Goal: Navigation & Orientation: Find specific page/section

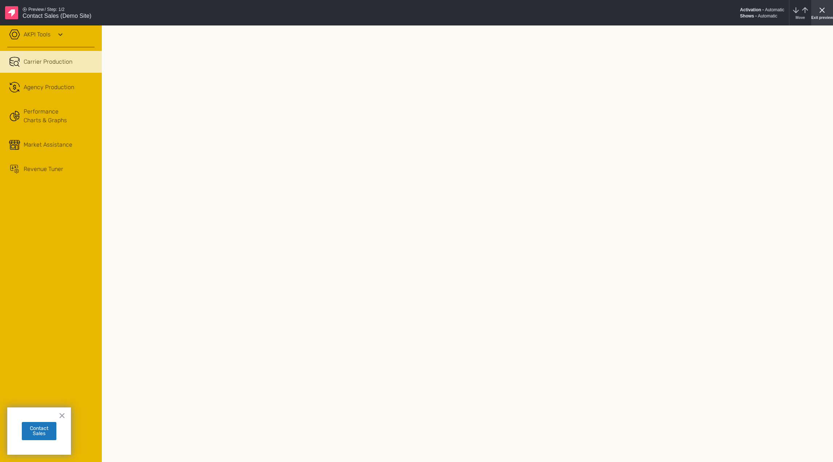
click at [817, 8] on div "Exit preview" at bounding box center [822, 12] width 22 height 25
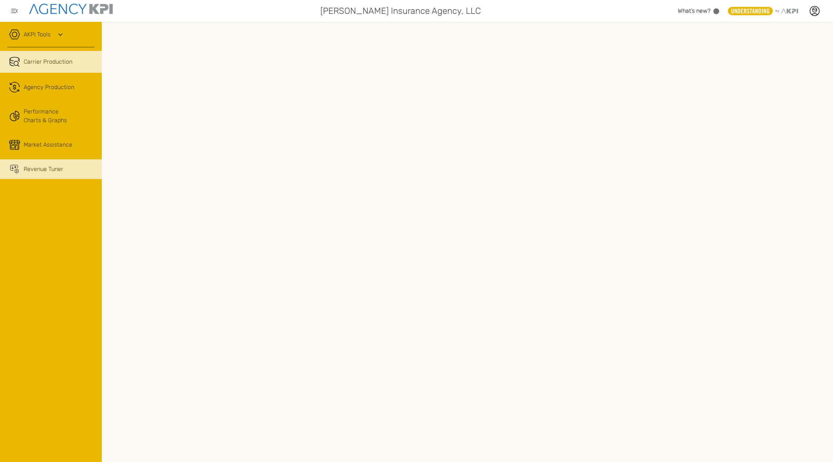
click at [34, 172] on div "Revenue Tuner" at bounding box center [44, 169] width 40 height 9
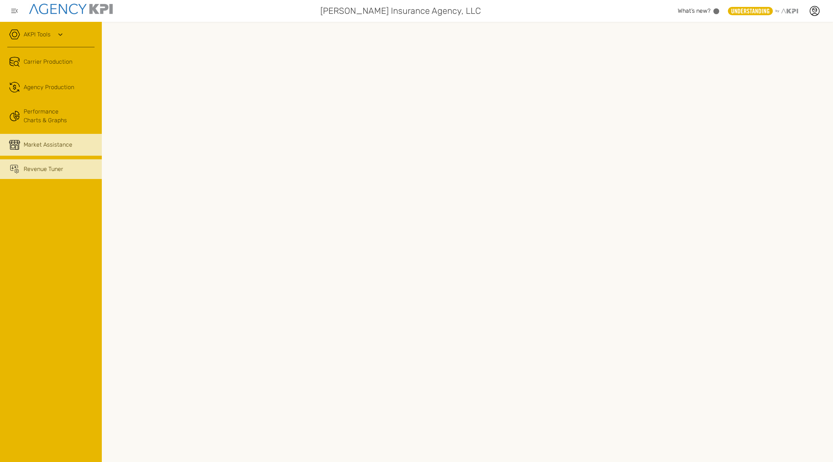
click at [42, 152] on link "Market Assistance" at bounding box center [51, 145] width 102 height 22
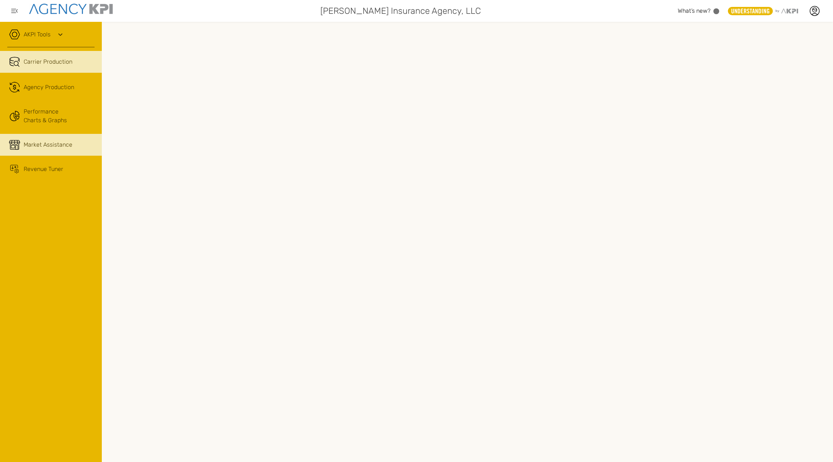
click at [46, 60] on span "Carrier Production" at bounding box center [48, 61] width 49 height 9
click at [811, 14] on icon at bounding box center [814, 10] width 11 height 11
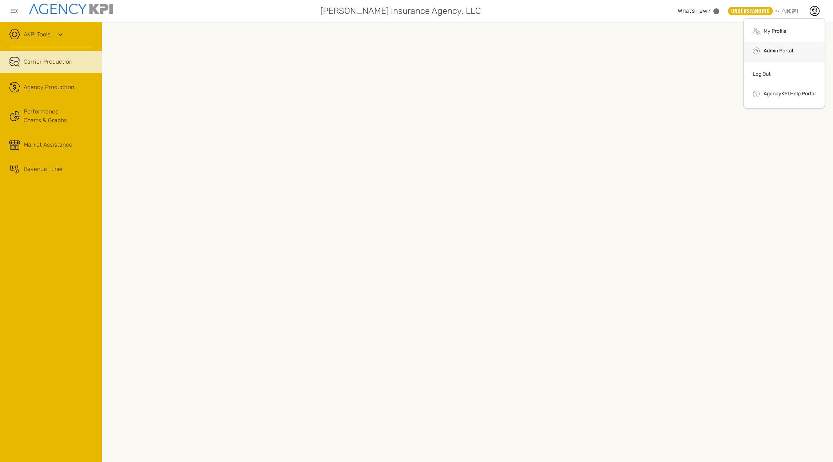
click at [781, 47] on li "Admin Portal" at bounding box center [784, 52] width 81 height 20
click at [664, 3] on div "Garrett Insurance Agency, LLC What’s new? .st0{fill:#949698;} .st1{fill:rgb(232…" at bounding box center [416, 11] width 833 height 22
click at [815, 13] on icon at bounding box center [814, 10] width 11 height 11
click at [770, 60] on li "Admin Portal" at bounding box center [784, 52] width 81 height 20
click at [814, 16] on icon at bounding box center [814, 10] width 11 height 11
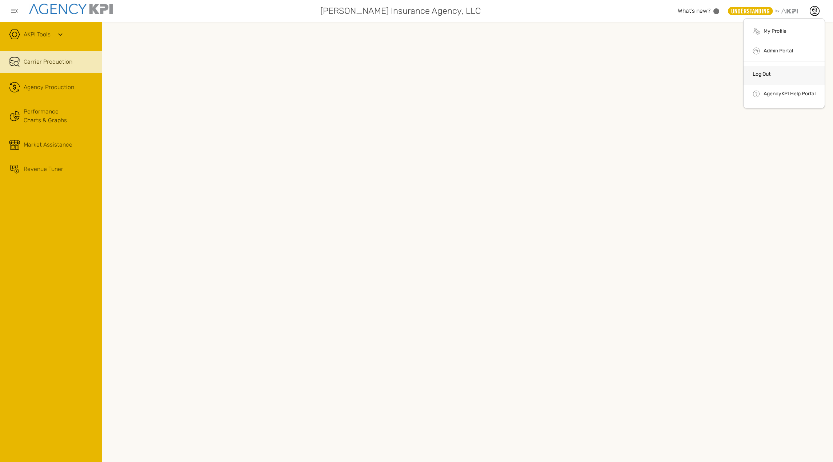
click at [780, 73] on li "Log Out" at bounding box center [784, 75] width 81 height 19
click at [814, 15] on icon at bounding box center [814, 10] width 11 height 11
click at [815, 11] on icon at bounding box center [814, 10] width 11 height 11
click at [785, 47] on li "Multiple Neutral 2 Streamline Icon: https://streamlinehq.com Users" at bounding box center [784, 52] width 81 height 21
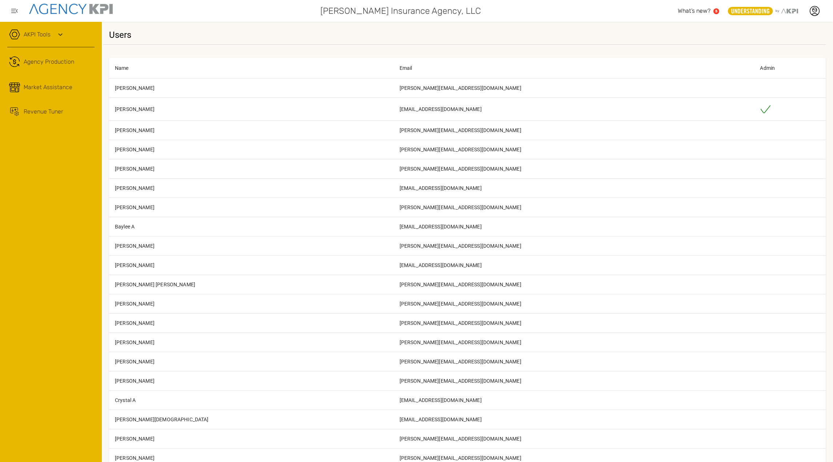
click at [588, 28] on div "Users" at bounding box center [464, 33] width 723 height 21
click at [72, 64] on span "Agency Production" at bounding box center [49, 61] width 51 height 9
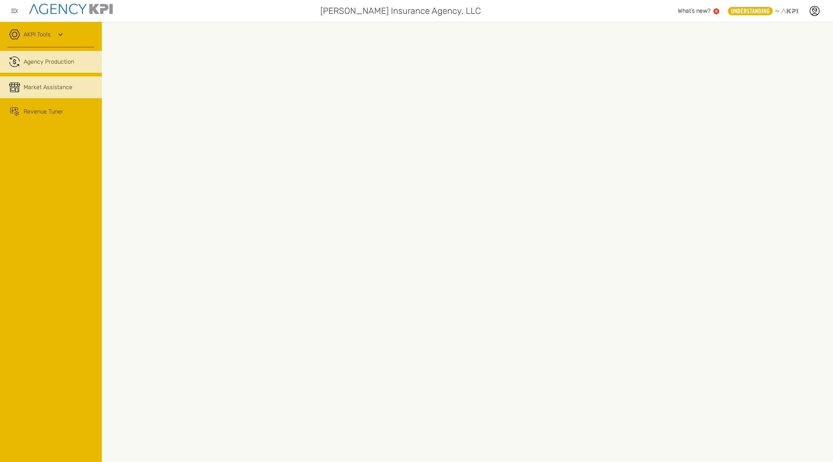
click at [54, 96] on link "Market Assistance" at bounding box center [51, 87] width 102 height 22
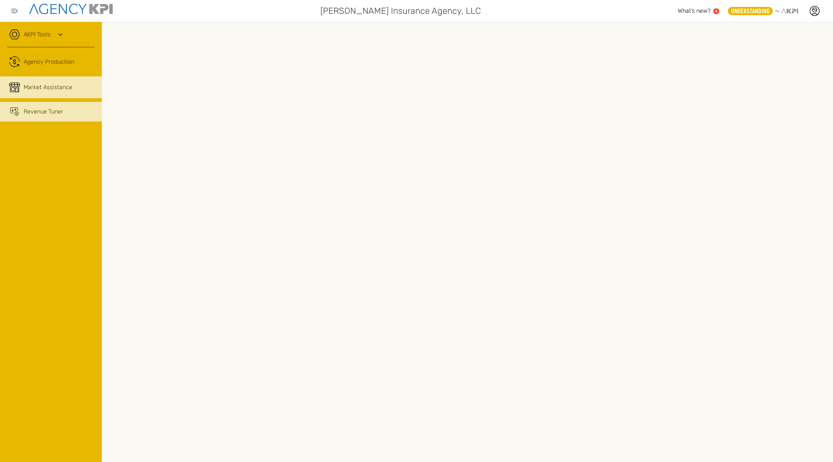
click at [47, 111] on span "Revenue Tuner" at bounding box center [44, 111] width 40 height 9
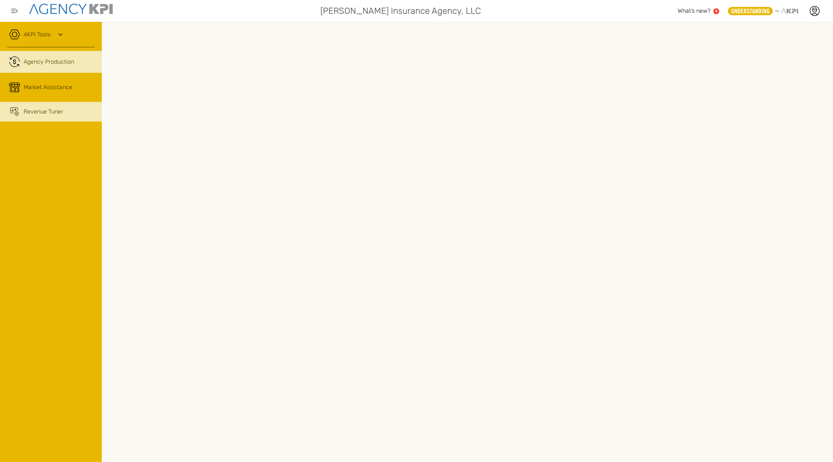
click at [58, 53] on link ".cls-1{fill:none;stroke:#221f20;stroke-linecap:round;stroke-linejoin:round;stro…" at bounding box center [51, 62] width 102 height 22
click at [64, 80] on link "Market Assistance" at bounding box center [51, 87] width 102 height 22
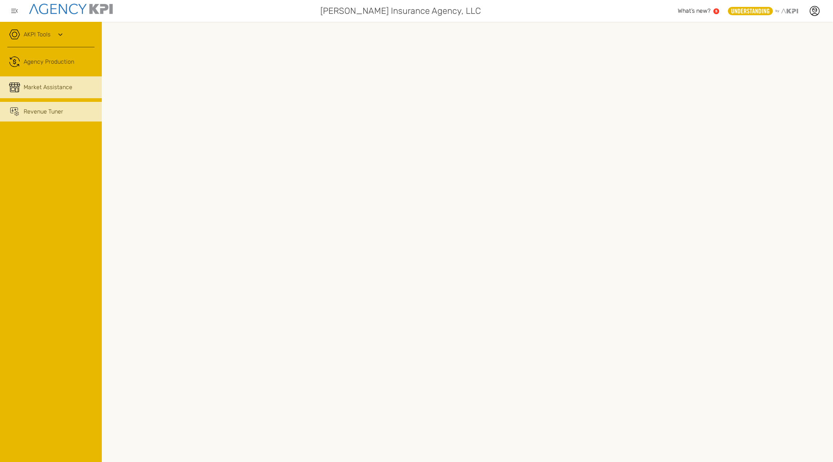
click at [48, 114] on span "Revenue Tuner" at bounding box center [44, 111] width 40 height 9
click at [64, 42] on div "AKPI Tools" at bounding box center [50, 38] width 87 height 18
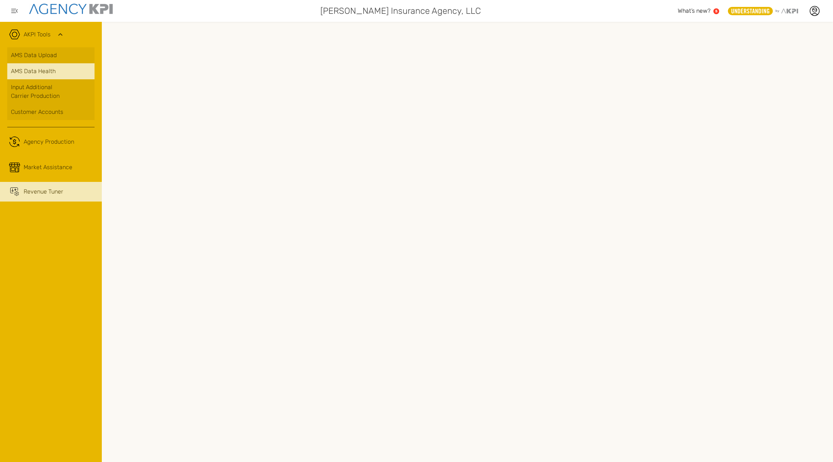
click at [50, 64] on link "AMS Data Health" at bounding box center [50, 71] width 87 height 16
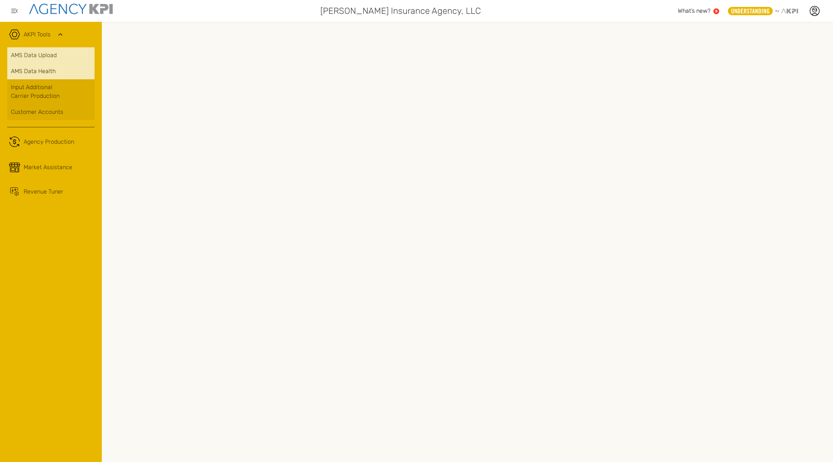
click at [51, 54] on link "AMS Data Upload" at bounding box center [50, 55] width 87 height 16
click at [40, 72] on span "AMS Data Health" at bounding box center [33, 71] width 45 height 9
click at [40, 109] on div "Customer Accounts" at bounding box center [51, 112] width 80 height 9
click at [42, 52] on link "AMS Data Upload" at bounding box center [50, 55] width 87 height 16
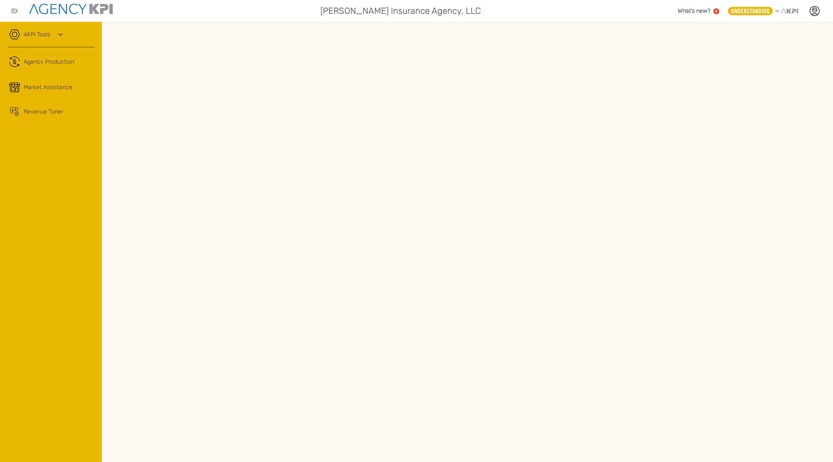
click at [52, 34] on div "AKPI Tools" at bounding box center [50, 38] width 87 height 18
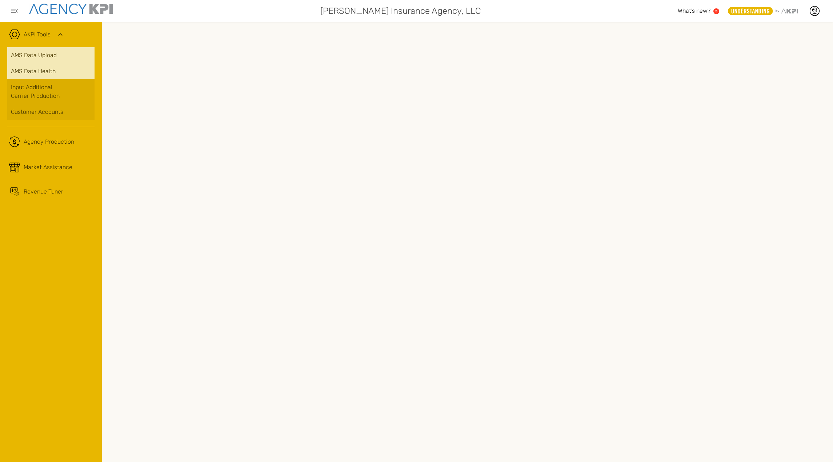
click at [39, 58] on link "AMS Data Upload" at bounding box center [50, 55] width 87 height 16
